Goal: Transaction & Acquisition: Book appointment/travel/reservation

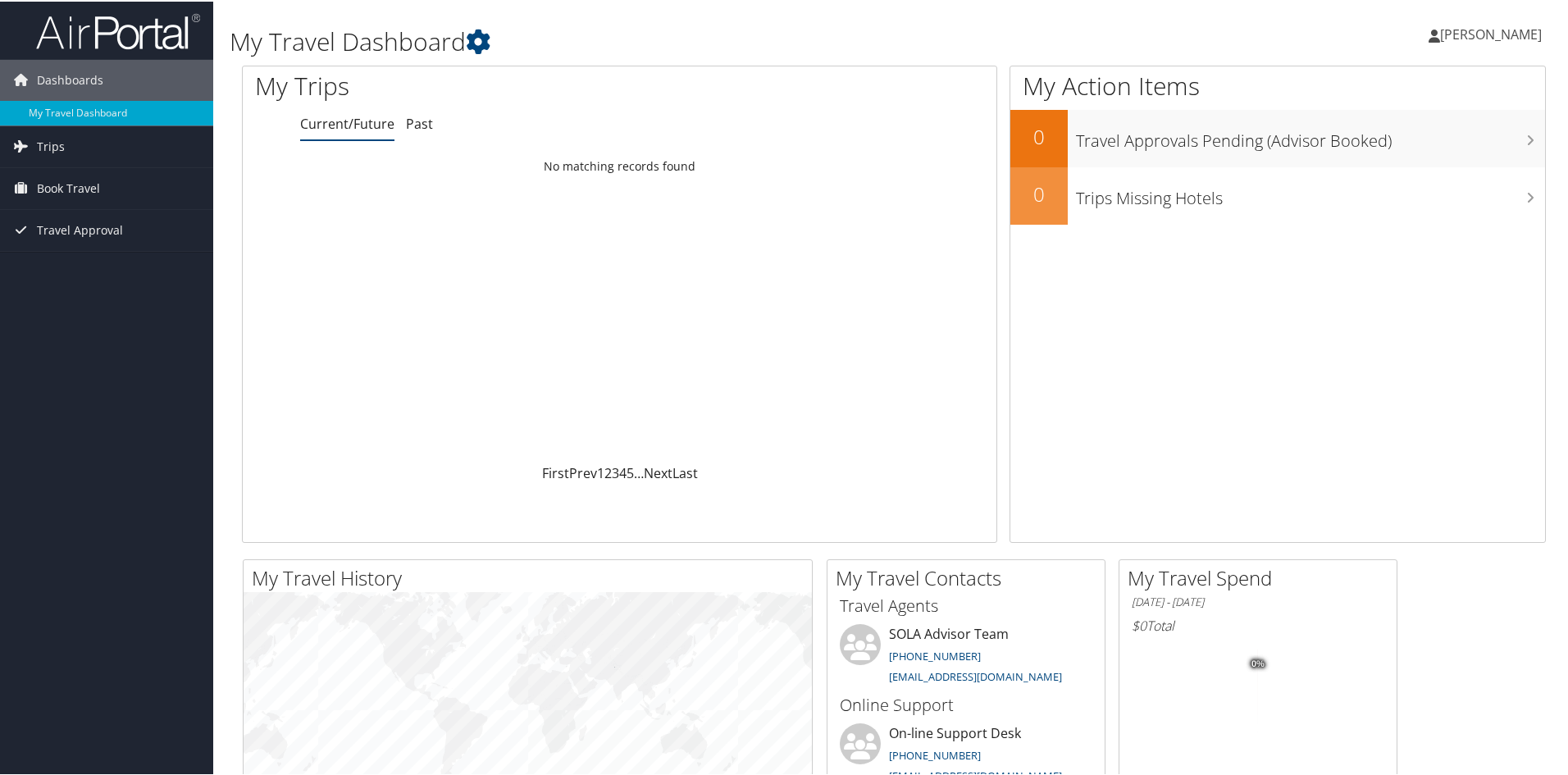
click at [1452, 31] on span "VANELIS RIVERA" at bounding box center [1491, 33] width 101 height 18
click at [1393, 148] on link "View Travel Profile" at bounding box center [1447, 146] width 183 height 28
drag, startPoint x: 75, startPoint y: 192, endPoint x: 132, endPoint y: 203, distance: 58.1
click at [75, 191] on span "Book Travel" at bounding box center [68, 187] width 64 height 41
click at [106, 247] on link "Book/Manage Online Trips" at bounding box center [106, 244] width 213 height 25
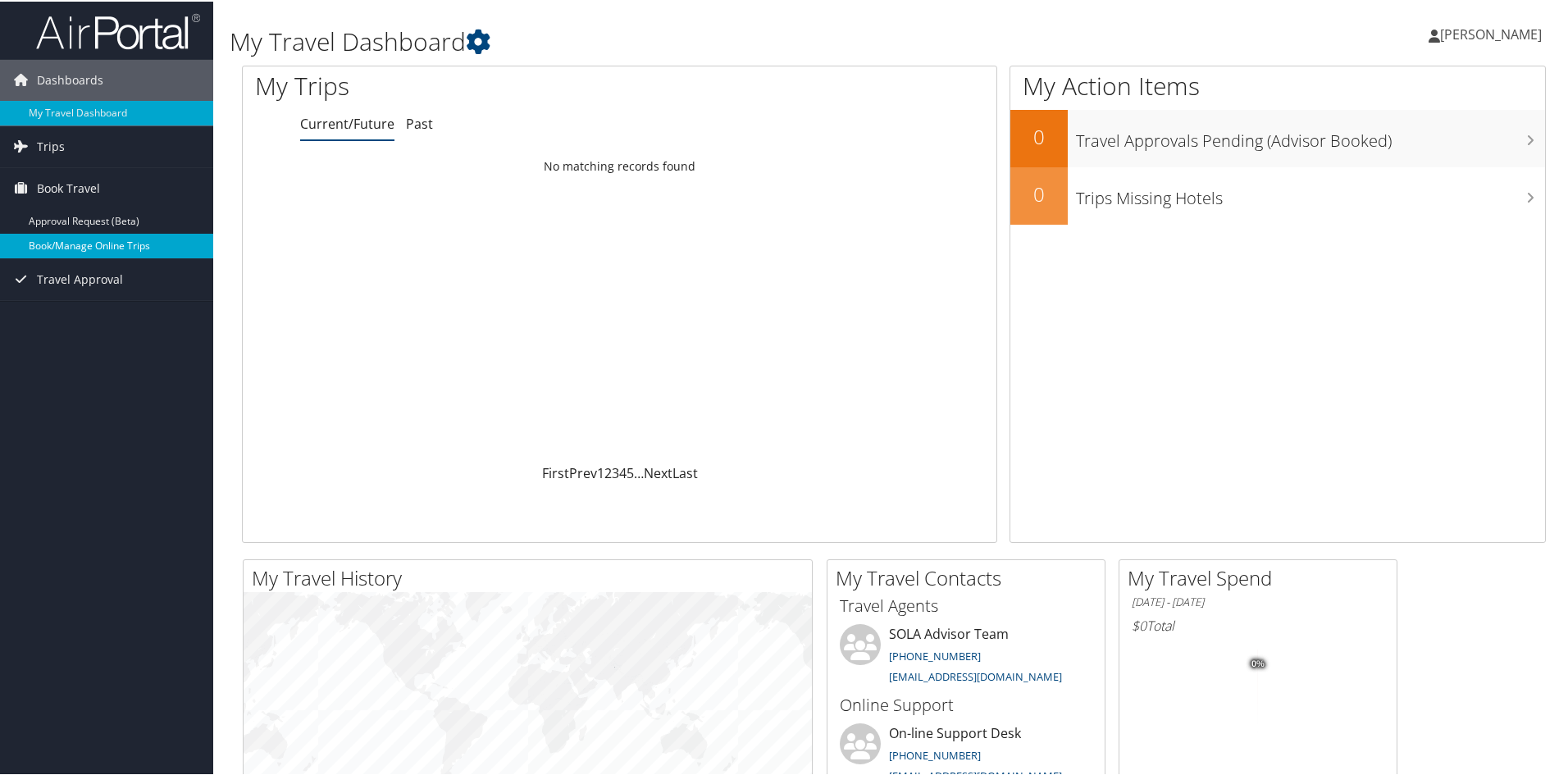
click at [83, 247] on link "Book/Manage Online Trips" at bounding box center [106, 244] width 213 height 25
